Goal: Task Accomplishment & Management: Use online tool/utility

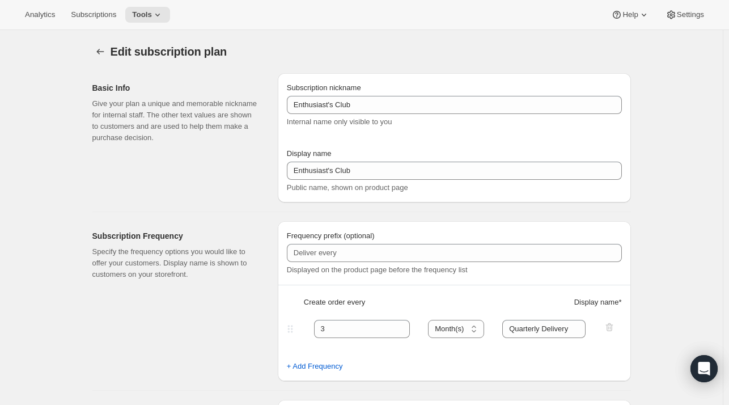
select select "MONTH"
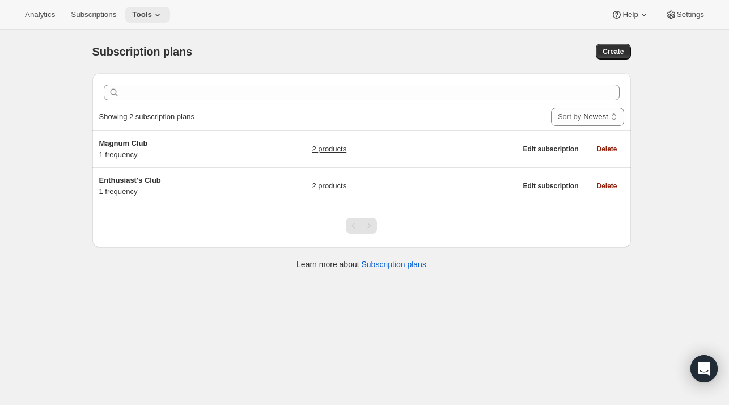
click at [142, 16] on span "Tools" at bounding box center [142, 14] width 20 height 9
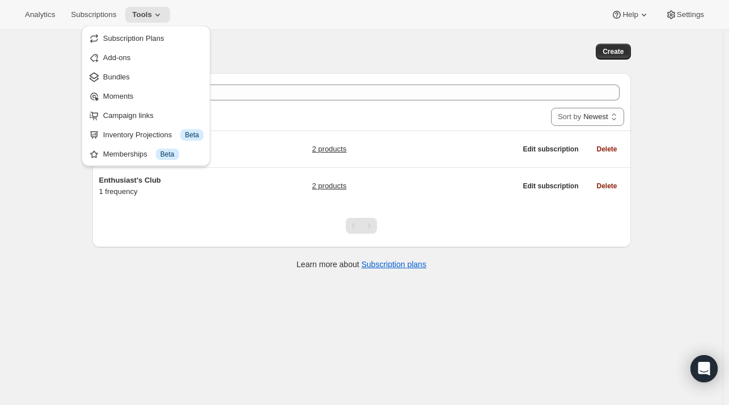
click at [283, 29] on div "Analytics Subscriptions Tools Help Settings" at bounding box center [364, 15] width 729 height 30
